Goal: Task Accomplishment & Management: Use online tool/utility

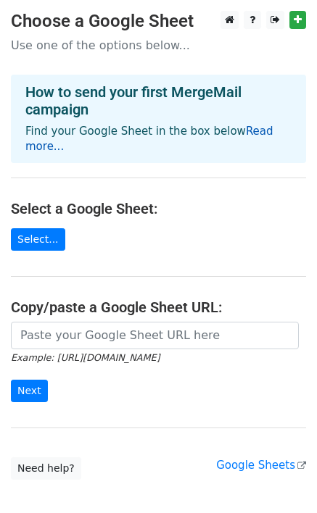
click at [253, 133] on link "Read more..." at bounding box center [149, 139] width 248 height 28
click at [36, 228] on link "Select..." at bounding box center [38, 239] width 54 height 22
click at [20, 228] on link "Select..." at bounding box center [38, 239] width 54 height 22
click at [31, 228] on link "Select..." at bounding box center [38, 239] width 54 height 22
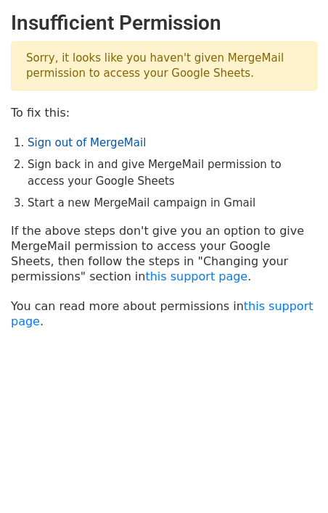
click at [114, 145] on link "Sign out of MergeMail" at bounding box center [87, 142] width 118 height 13
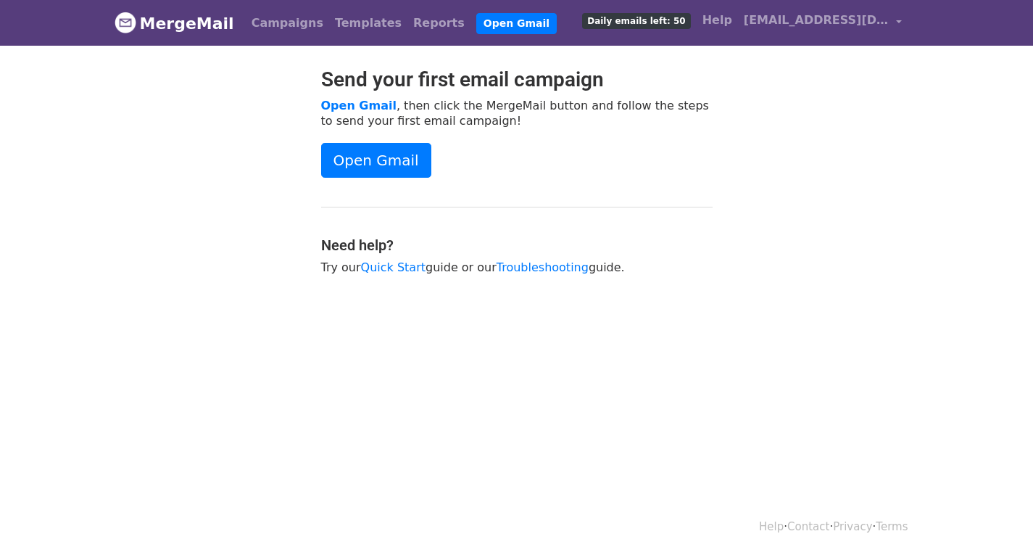
click at [120, 22] on img at bounding box center [126, 23] width 22 height 22
click at [377, 155] on link "Open Gmail" at bounding box center [376, 160] width 110 height 35
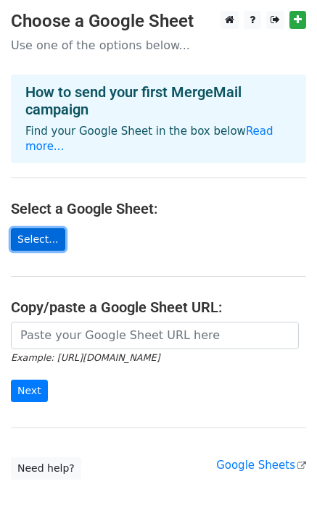
click at [44, 228] on link "Select..." at bounding box center [38, 239] width 54 height 22
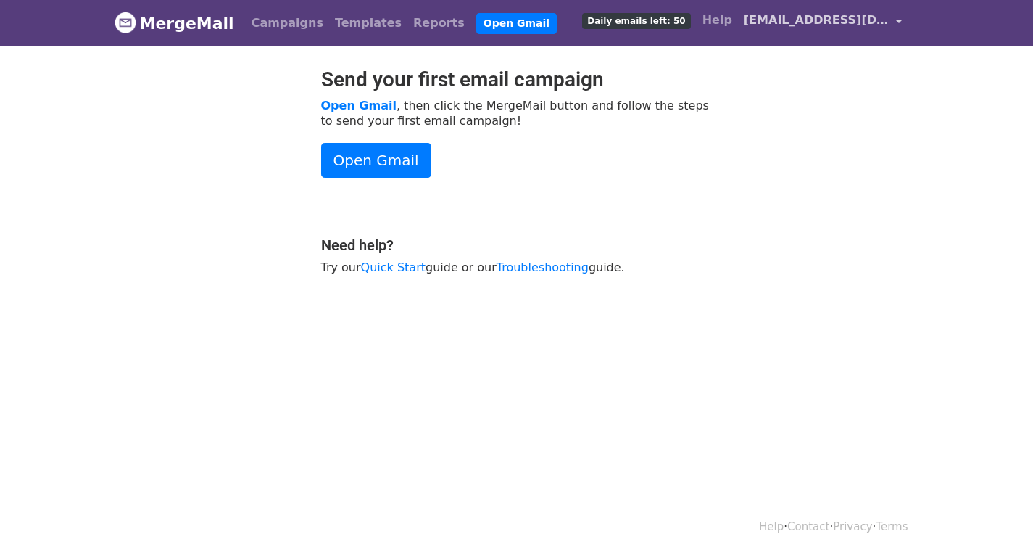
click at [867, 15] on span "r28198@mathmaddicts.com" at bounding box center [816, 20] width 145 height 17
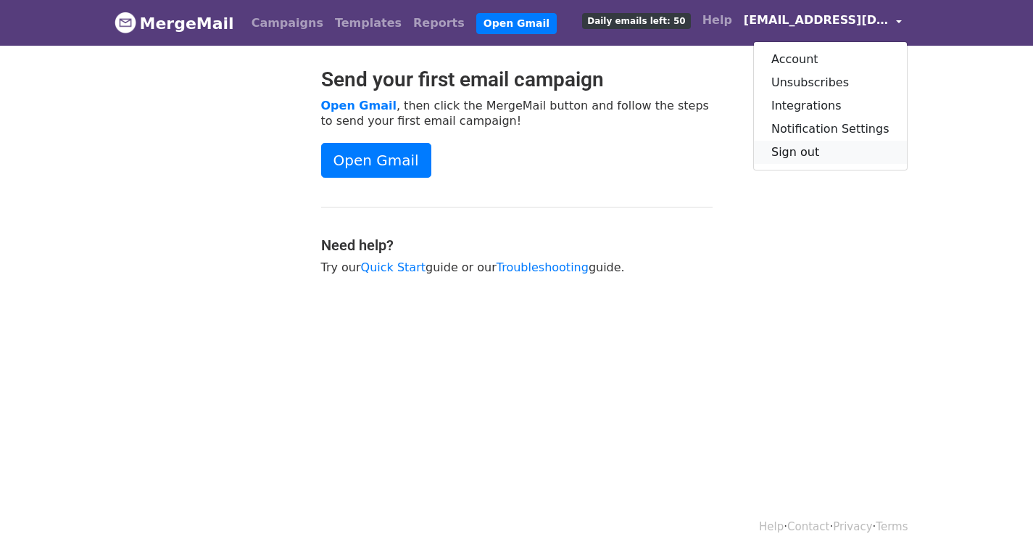
click at [812, 152] on link "Sign out" at bounding box center [830, 152] width 153 height 23
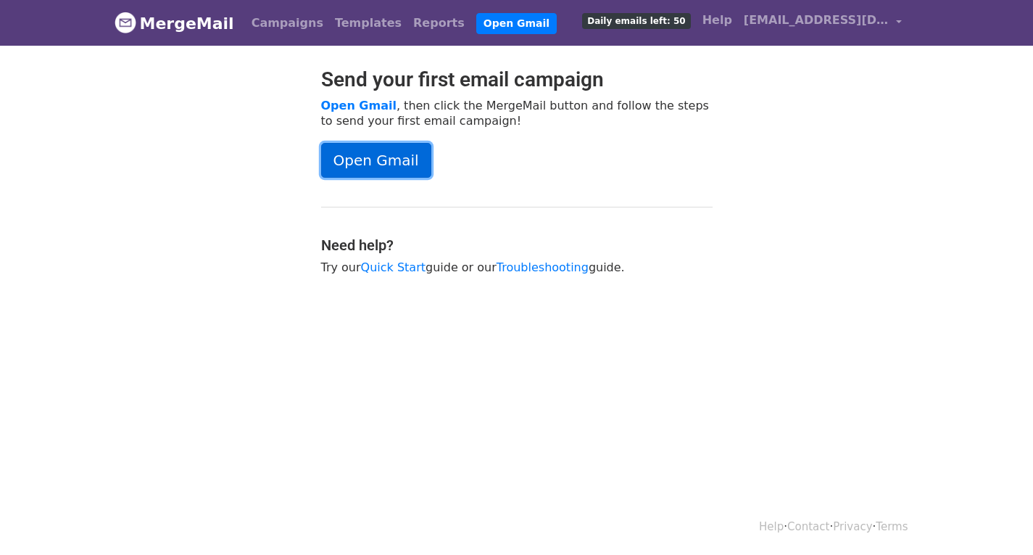
click at [376, 166] on link "Open Gmail" at bounding box center [376, 160] width 110 height 35
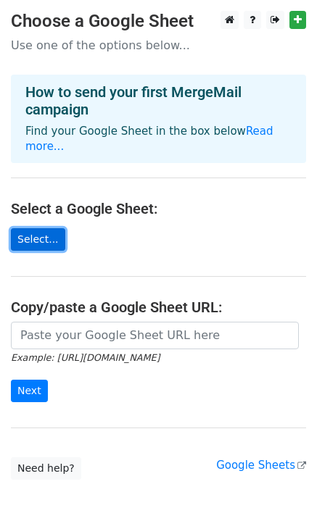
click at [28, 228] on link "Select..." at bounding box center [38, 239] width 54 height 22
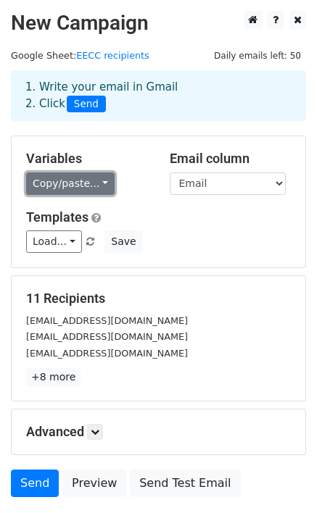
click at [85, 184] on link "Copy/paste..." at bounding box center [70, 184] width 88 height 22
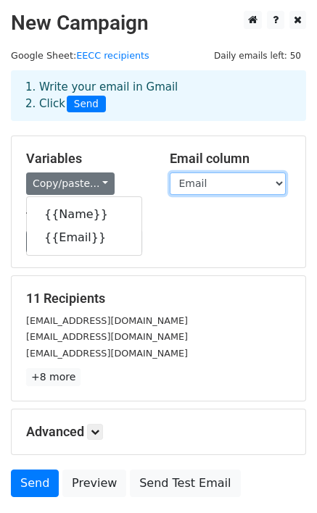
click at [215, 185] on select "Name Email" at bounding box center [228, 184] width 116 height 22
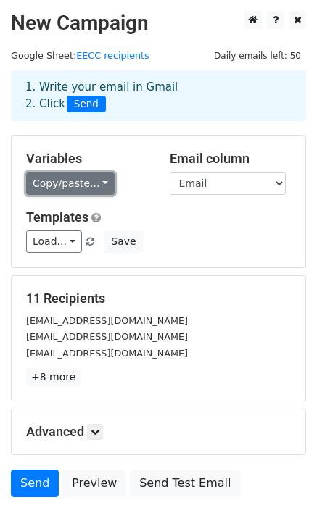
click at [56, 186] on link "Copy/paste..." at bounding box center [70, 184] width 88 height 22
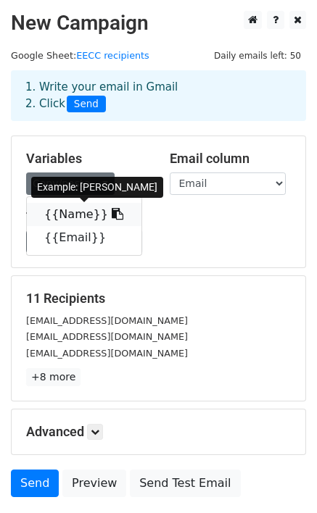
click at [62, 210] on link "{{Name}}" at bounding box center [84, 214] width 115 height 23
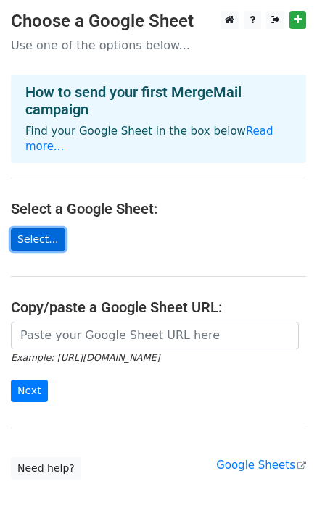
click at [33, 228] on link "Select..." at bounding box center [38, 239] width 54 height 22
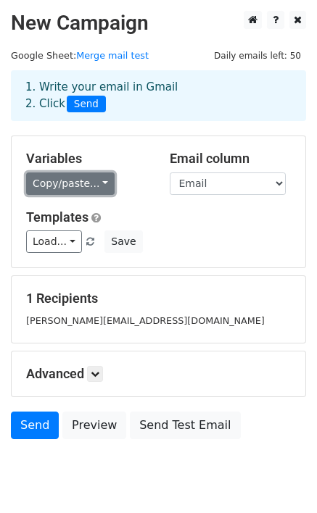
click at [54, 189] on link "Copy/paste..." at bounding box center [70, 184] width 88 height 22
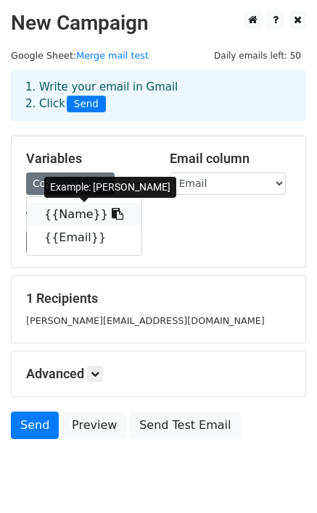
click at [56, 210] on link "{{Name}}" at bounding box center [84, 214] width 115 height 23
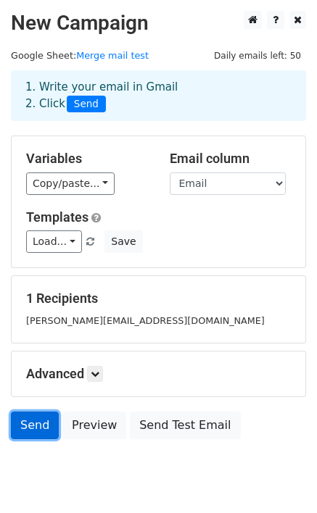
click at [25, 424] on link "Send" at bounding box center [35, 426] width 48 height 28
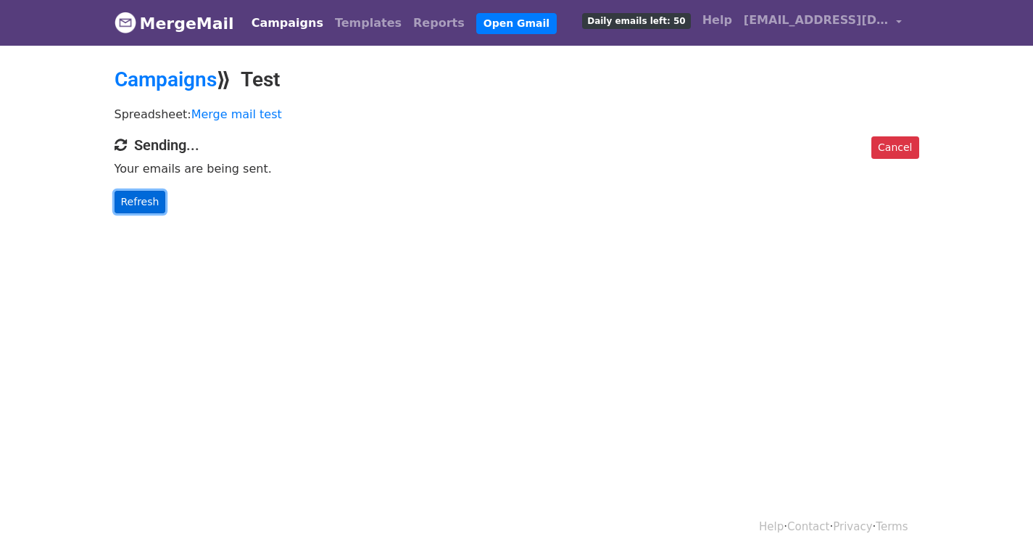
click at [133, 208] on link "Refresh" at bounding box center [140, 202] width 51 height 22
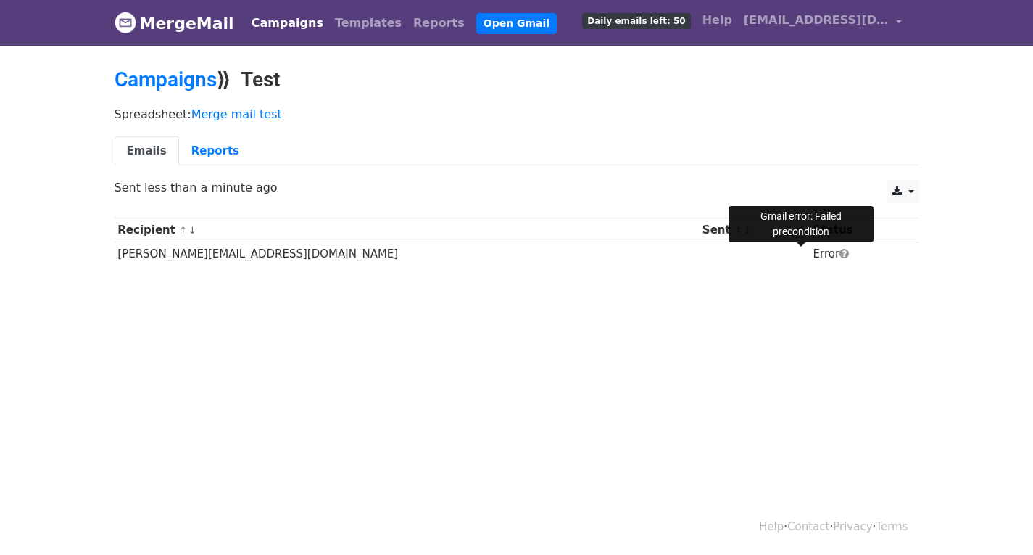
click at [840, 255] on span at bounding box center [844, 253] width 9 height 11
click at [840, 252] on span at bounding box center [844, 253] width 9 height 11
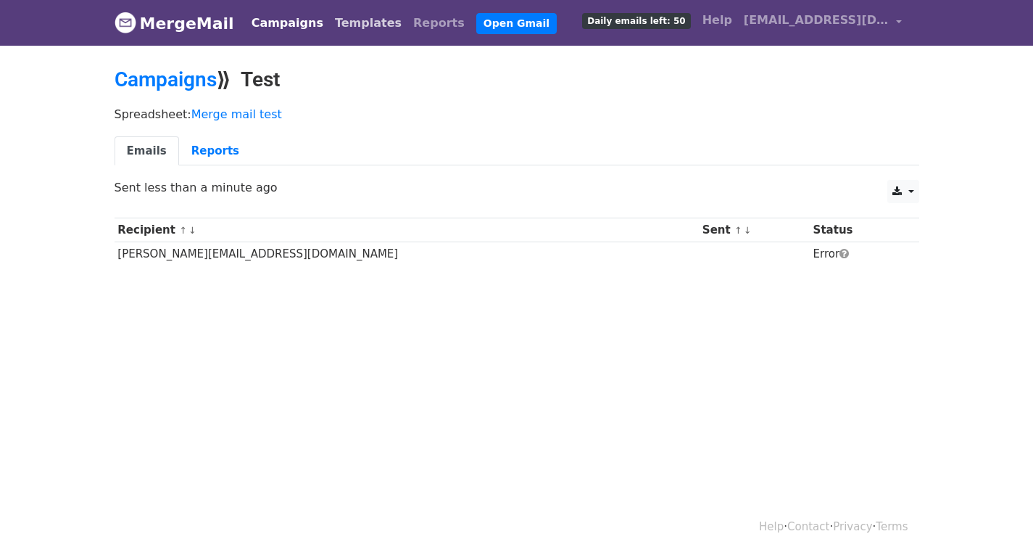
click at [329, 30] on link "Templates" at bounding box center [368, 23] width 78 height 29
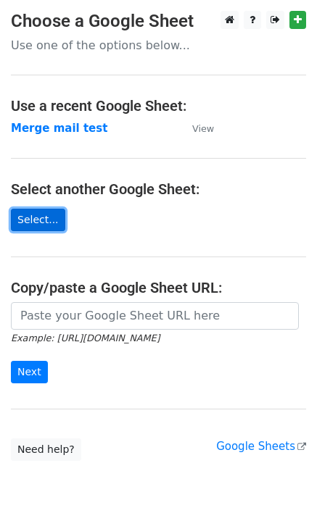
click at [33, 211] on link "Select..." at bounding box center [38, 220] width 54 height 22
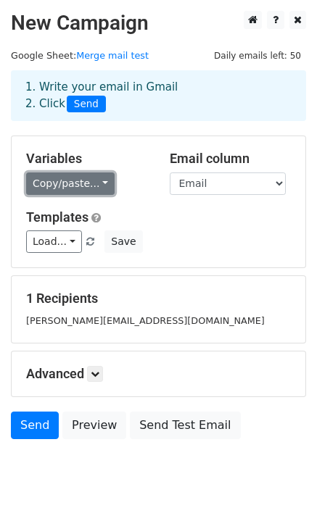
click at [64, 186] on link "Copy/paste..." at bounding box center [70, 184] width 88 height 22
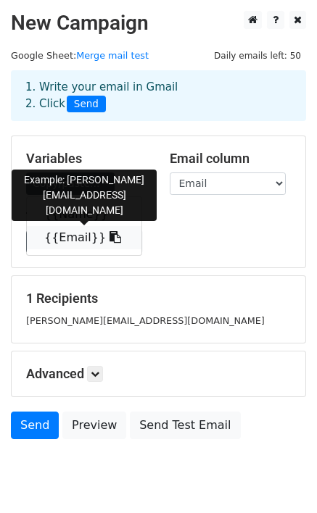
click at [61, 231] on link "{{Email}}" at bounding box center [84, 237] width 115 height 23
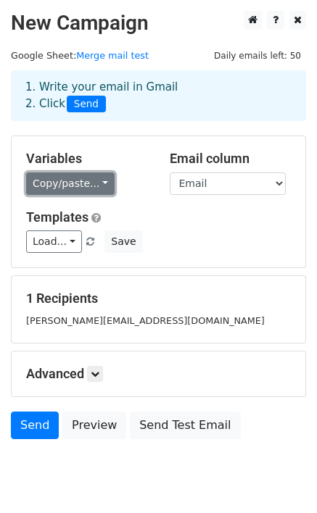
click at [83, 180] on link "Copy/paste..." at bounding box center [70, 184] width 88 height 22
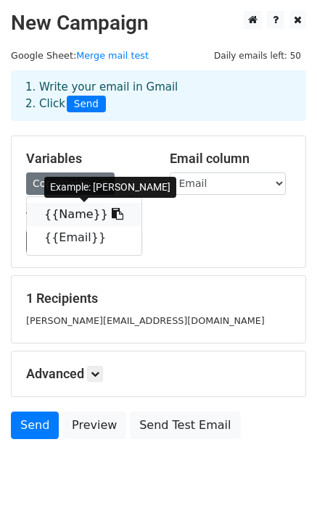
click at [66, 206] on link "{{Name}}" at bounding box center [84, 214] width 115 height 23
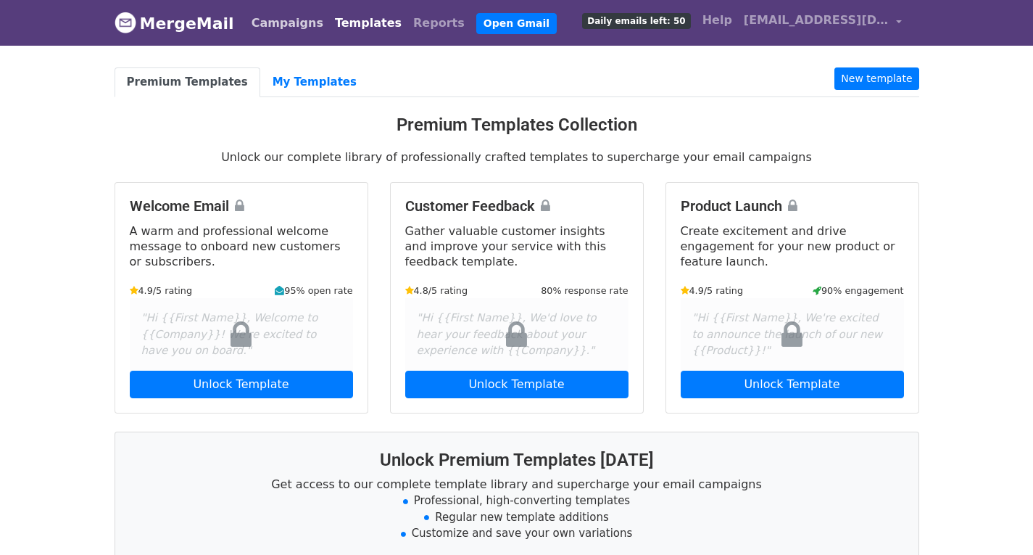
click at [266, 20] on link "Campaigns" at bounding box center [287, 23] width 83 height 29
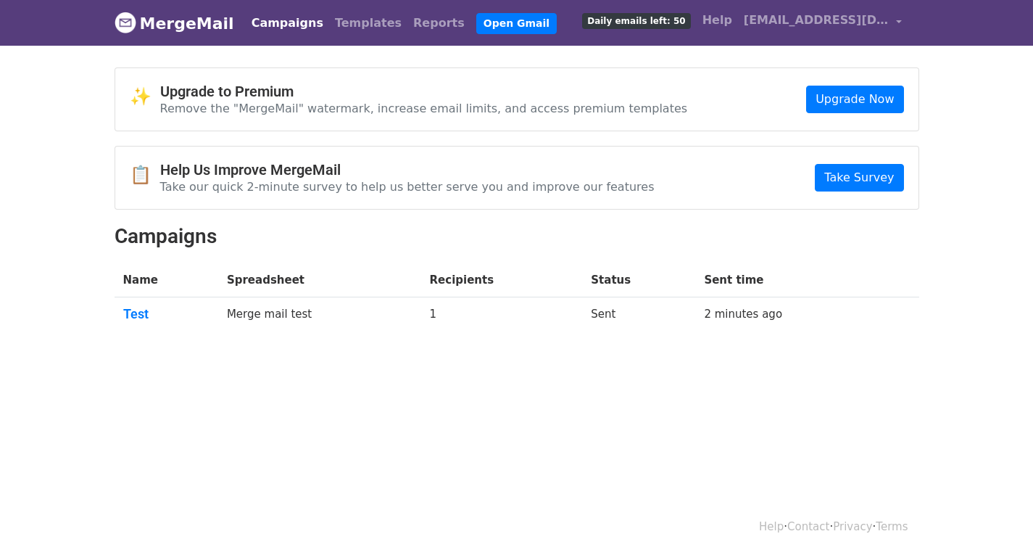
click at [288, 25] on link "Campaigns" at bounding box center [287, 23] width 83 height 29
click at [553, 12] on div "Campaigns Templates Reports Open Gmail Daily emails left: 50 Help r28198@mathma…" at bounding box center [573, 23] width 669 height 34
click at [162, 28] on link "MergeMail" at bounding box center [175, 23] width 120 height 30
click at [329, 22] on link "Templates" at bounding box center [368, 23] width 78 height 29
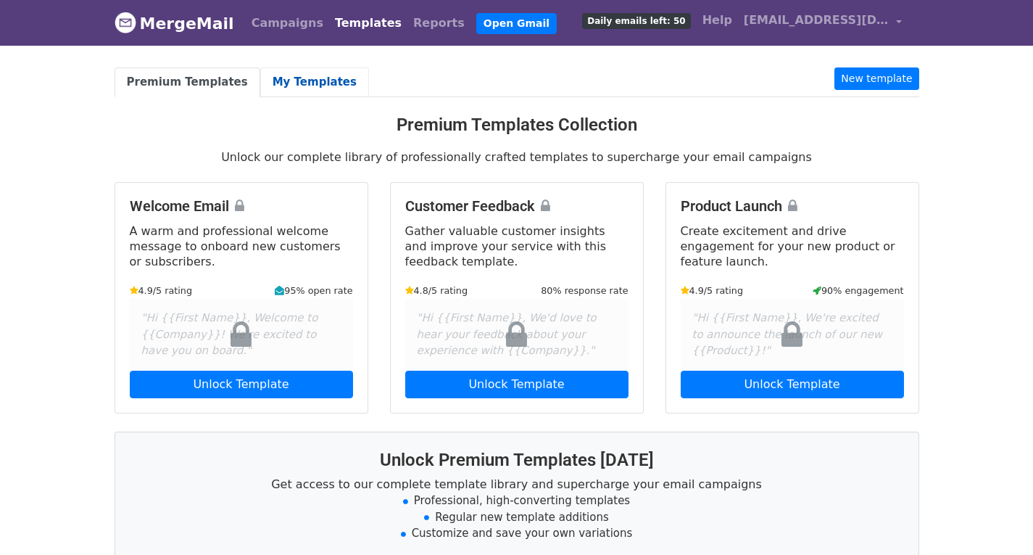
click at [290, 78] on link "My Templates" at bounding box center [314, 82] width 109 height 30
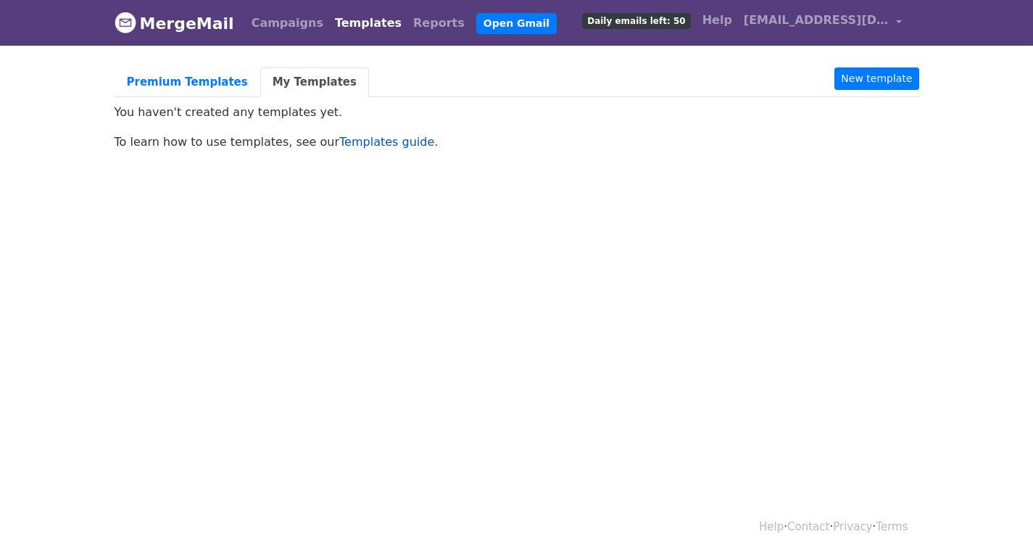
click at [342, 141] on link "Templates guide" at bounding box center [386, 142] width 95 height 14
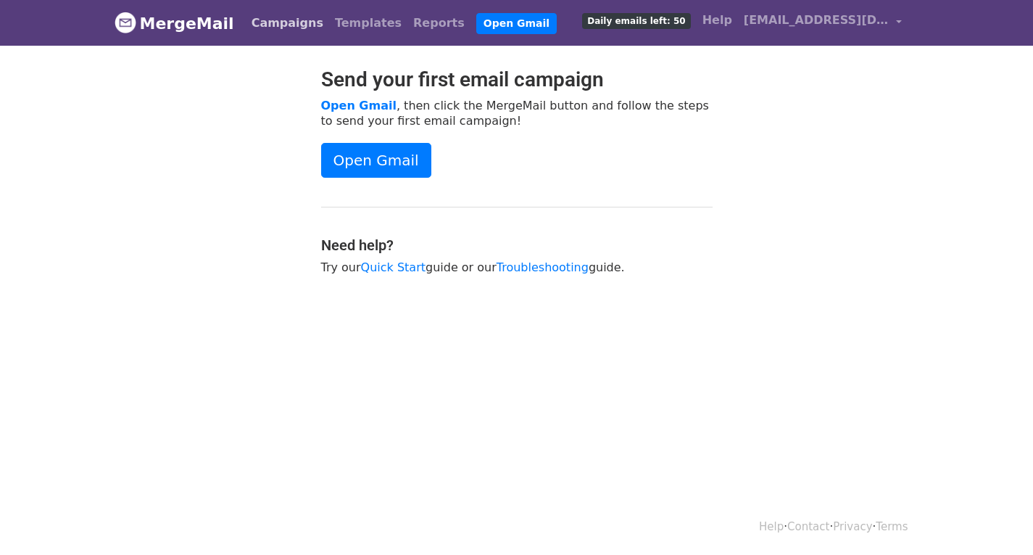
click at [260, 33] on link "Campaigns" at bounding box center [287, 23] width 83 height 29
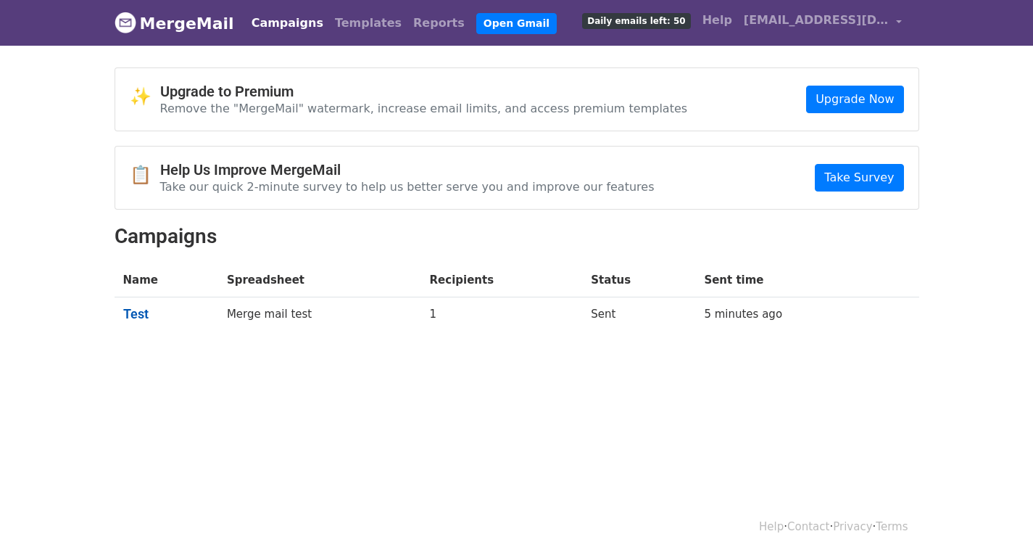
click at [123, 312] on link "Test" at bounding box center [166, 314] width 86 height 16
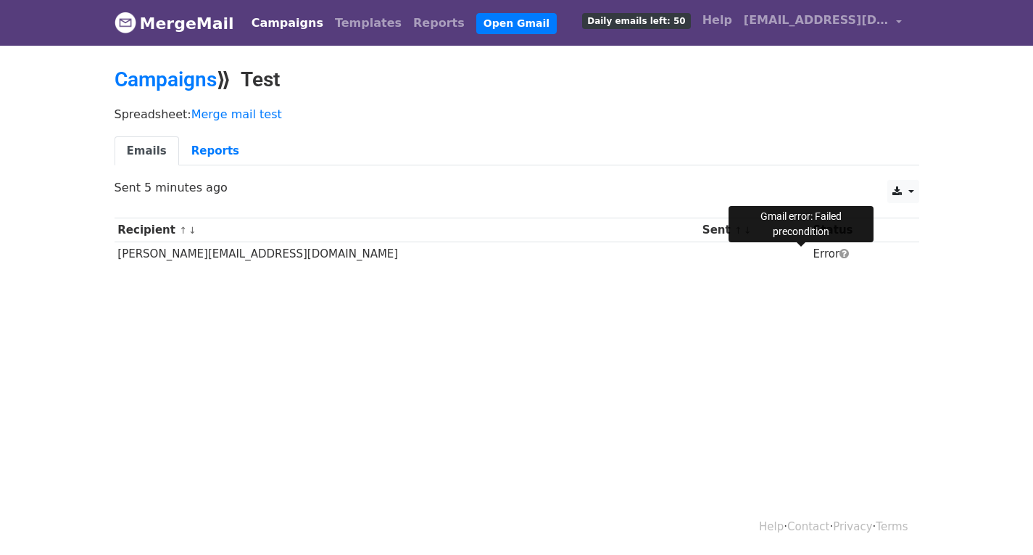
click at [840, 251] on span at bounding box center [844, 253] width 9 height 11
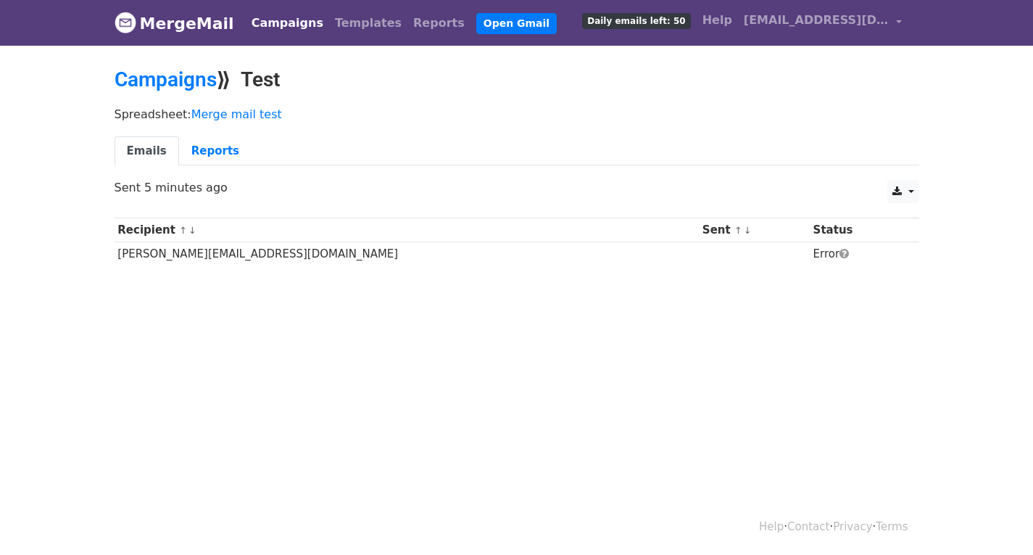
click at [840, 251] on span at bounding box center [844, 253] width 9 height 11
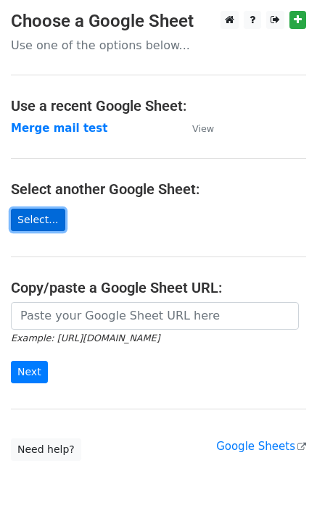
click at [36, 223] on link "Select..." at bounding box center [38, 220] width 54 height 22
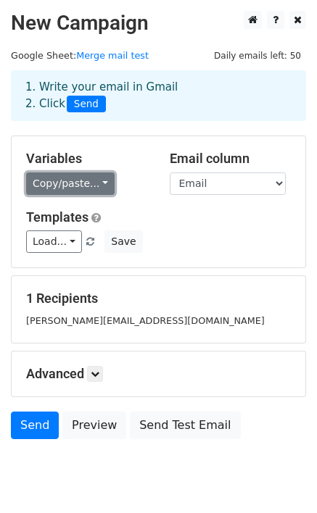
click at [36, 191] on link "Copy/paste..." at bounding box center [70, 184] width 88 height 22
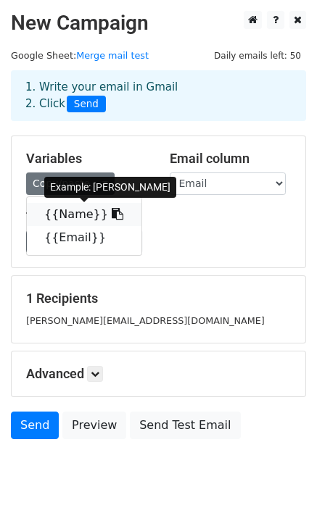
click at [51, 215] on link "{{Name}}" at bounding box center [84, 214] width 115 height 23
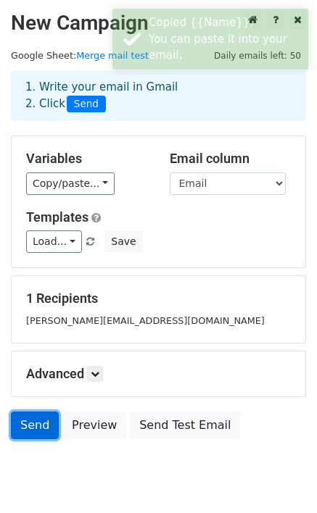
click at [31, 422] on link "Send" at bounding box center [35, 426] width 48 height 28
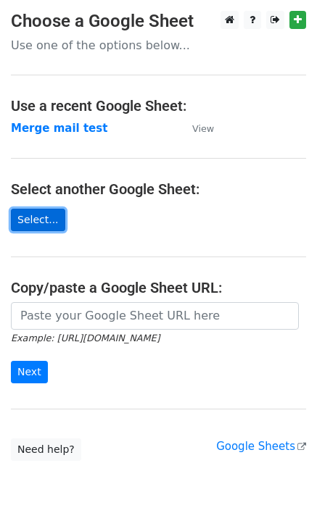
click at [36, 220] on link "Select..." at bounding box center [38, 220] width 54 height 22
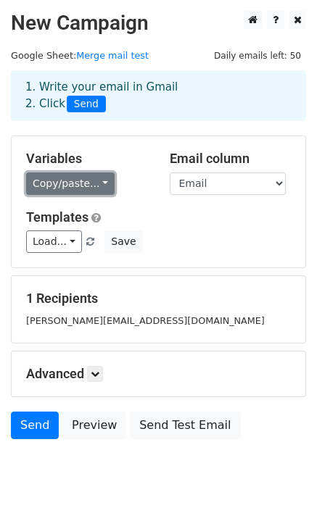
click at [39, 181] on link "Copy/paste..." at bounding box center [70, 184] width 88 height 22
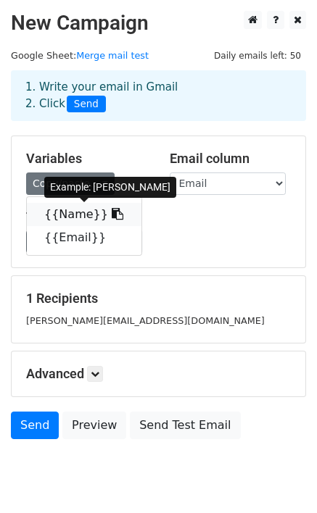
click at [50, 215] on link "{{Name}}" at bounding box center [84, 214] width 115 height 23
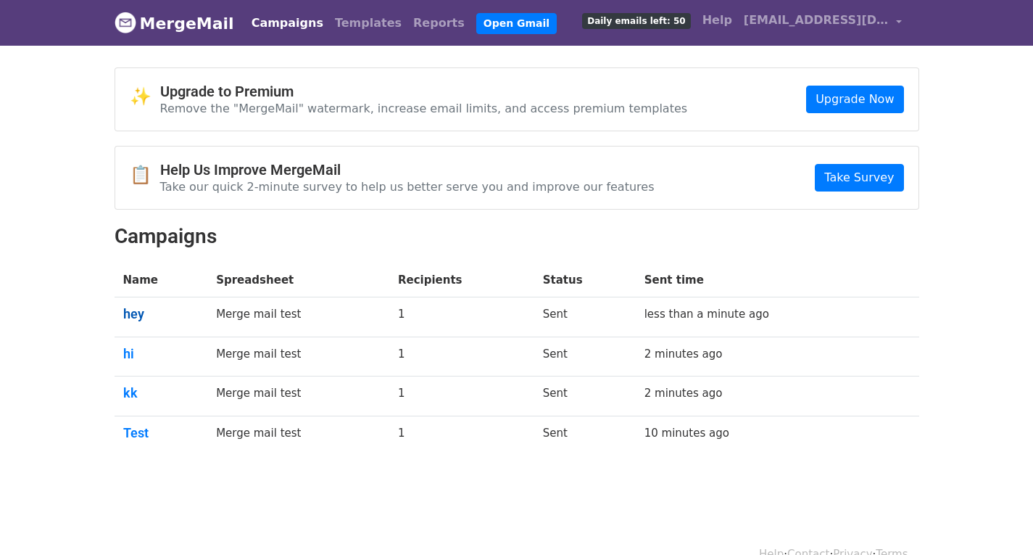
click at [128, 311] on link "hey" at bounding box center [161, 314] width 76 height 16
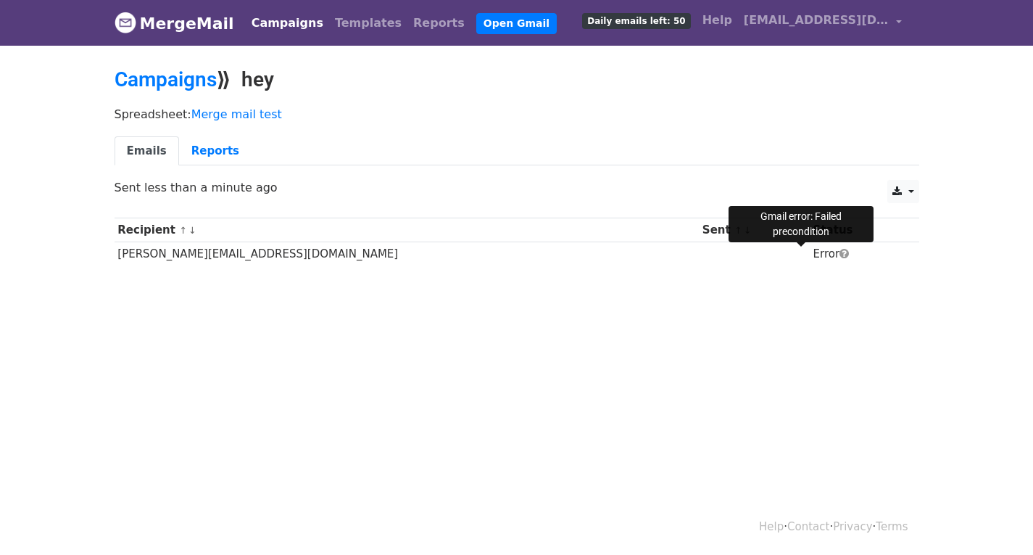
click at [840, 254] on span at bounding box center [844, 253] width 9 height 11
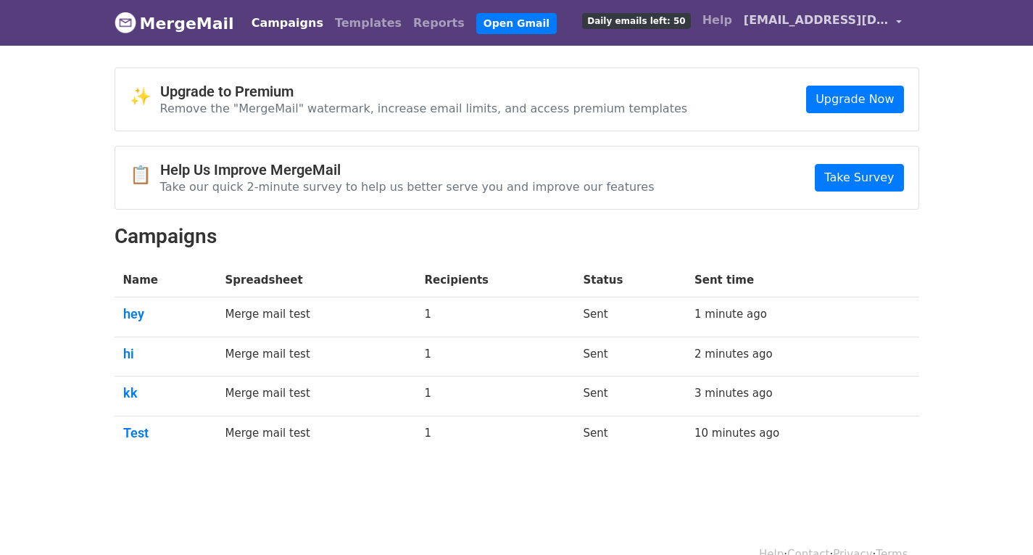
click at [828, 20] on span "[EMAIL_ADDRESS][DOMAIN_NAME]" at bounding box center [816, 20] width 145 height 17
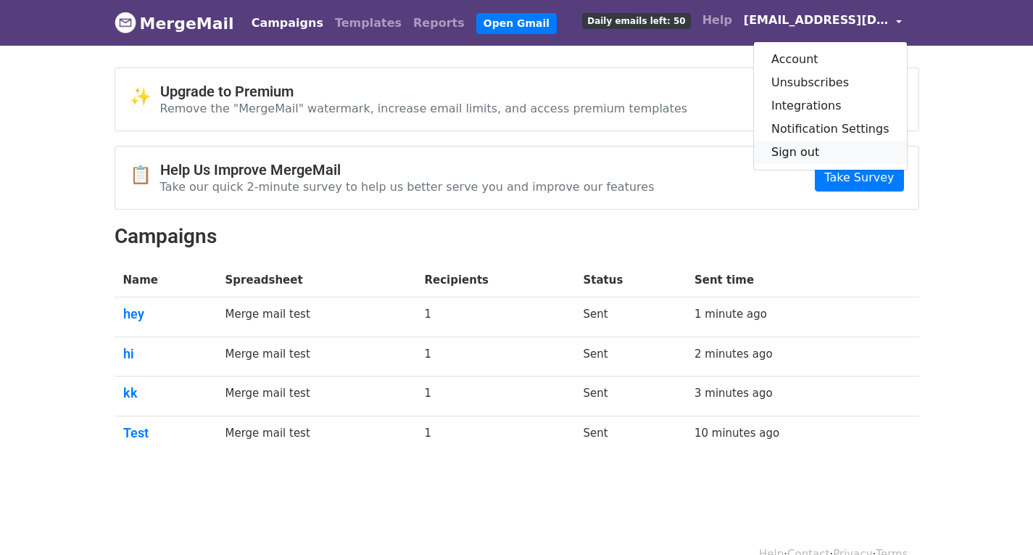
click at [823, 141] on link "Sign out" at bounding box center [830, 152] width 153 height 23
